Goal: Task Accomplishment & Management: Manage account settings

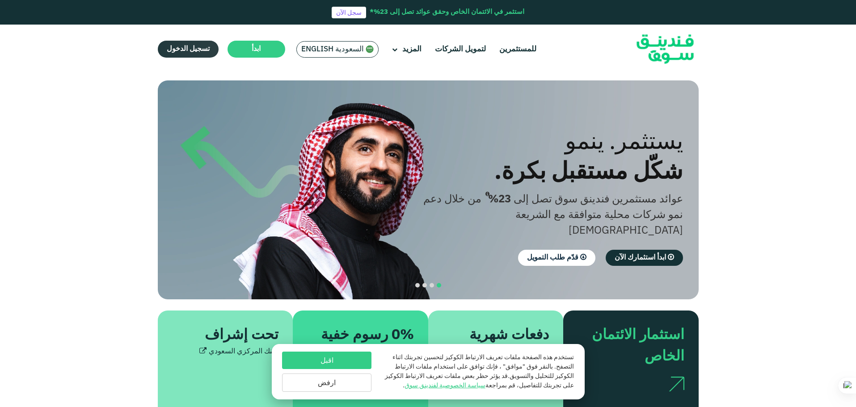
click at [177, 46] on link "تسجيل الدخول" at bounding box center [188, 49] width 61 height 17
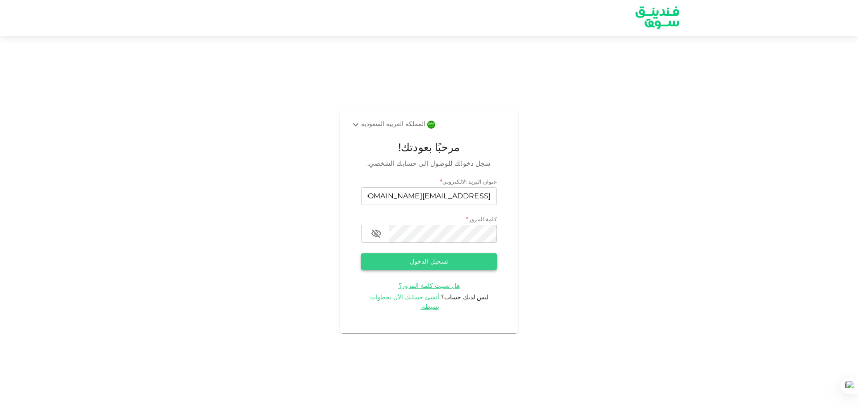
click at [402, 267] on button "تسجيل الدخول" at bounding box center [429, 261] width 136 height 17
